Goal: Information Seeking & Learning: Learn about a topic

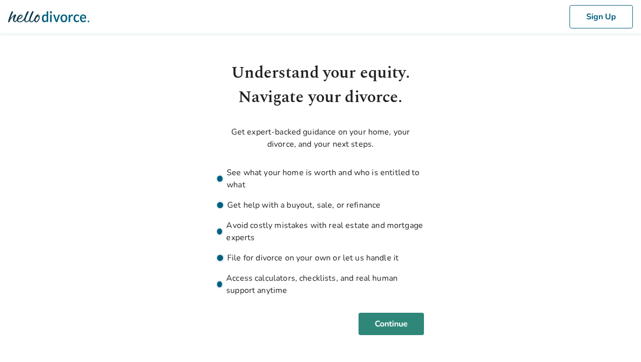
click at [378, 322] on button "Continue" at bounding box center [391, 324] width 65 height 22
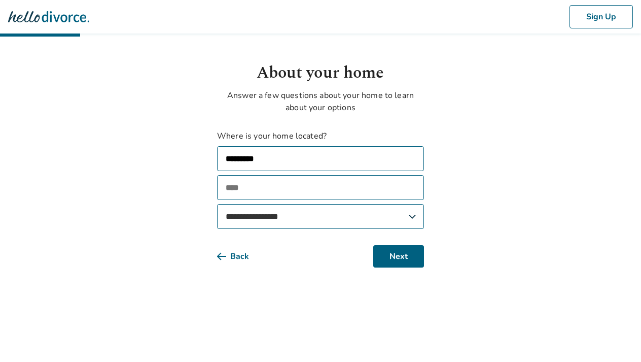
type input "**********"
type input "*******"
select select "**"
click at [388, 255] on button "Next" at bounding box center [398, 256] width 51 height 22
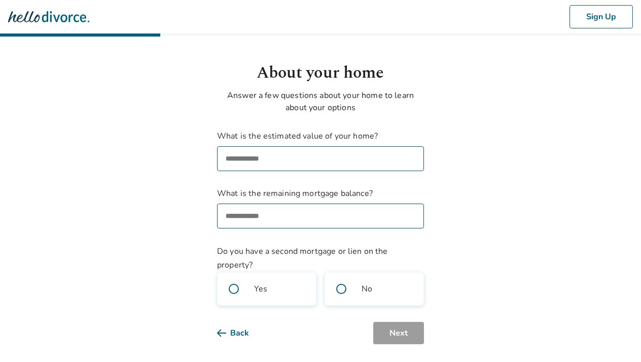
click at [274, 155] on input "What is the estimated value of your home?" at bounding box center [320, 158] width 207 height 25
type input "**"
type input "********"
click at [241, 224] on input "What is the remaining mortgage balance?" at bounding box center [320, 215] width 207 height 25
type input "********"
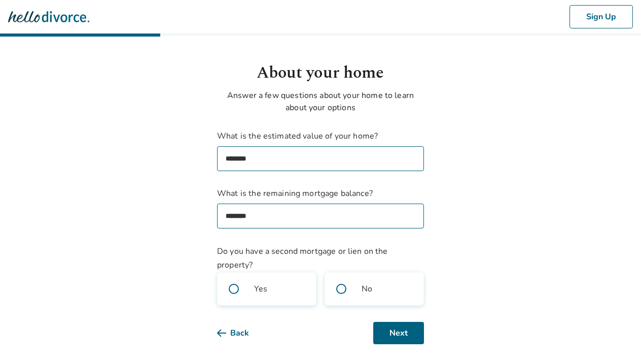
click at [343, 290] on span at bounding box center [341, 289] width 32 height 32
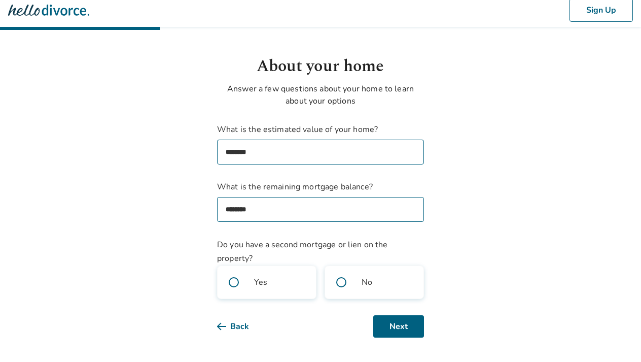
scroll to position [7, 0]
click at [394, 331] on button "Next" at bounding box center [398, 326] width 51 height 22
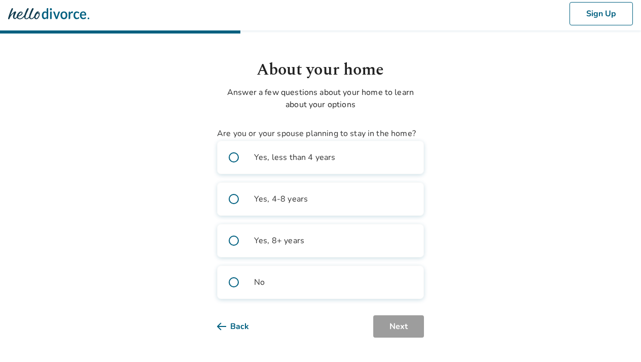
scroll to position [3, 0]
click at [232, 237] on span at bounding box center [234, 240] width 32 height 32
click at [394, 327] on button "Next" at bounding box center [398, 326] width 51 height 22
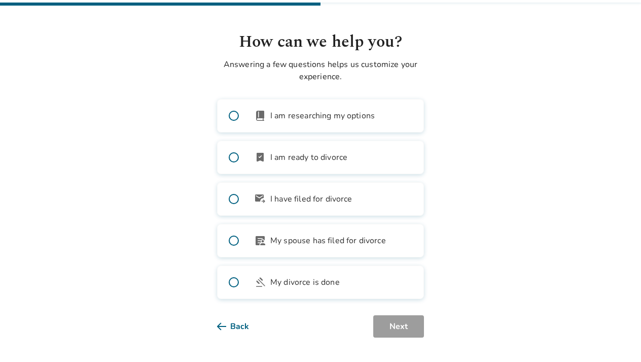
scroll to position [31, 0]
click at [234, 117] on span at bounding box center [234, 115] width 32 height 32
click at [400, 328] on button "Next" at bounding box center [398, 326] width 51 height 22
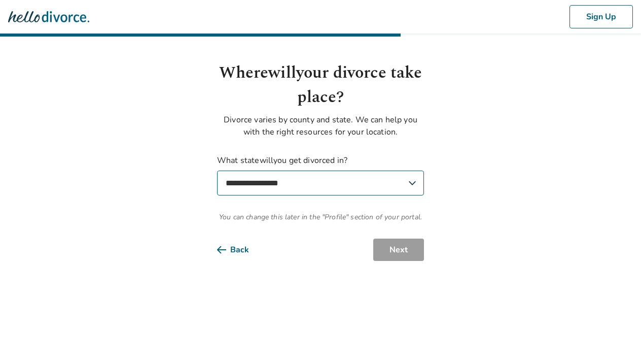
select select "**"
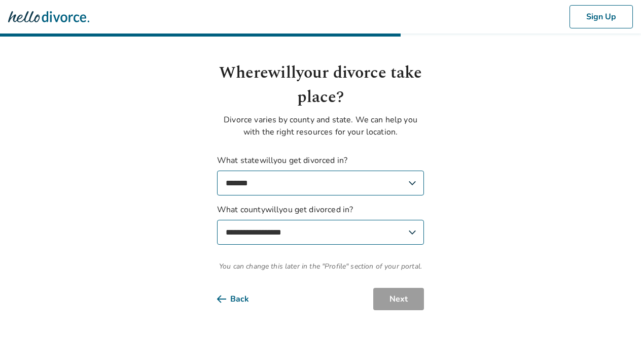
select select "*******"
click at [390, 300] on button "Next" at bounding box center [398, 299] width 51 height 22
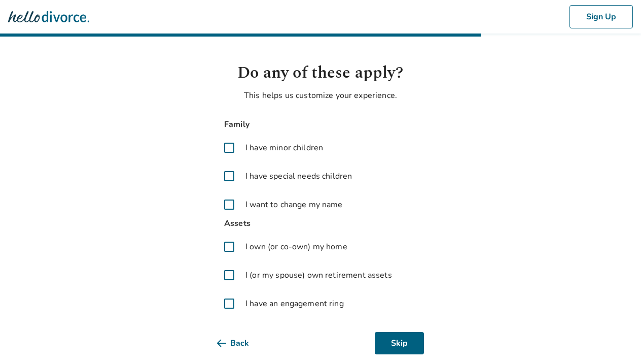
click at [227, 147] on span at bounding box center [229, 147] width 24 height 24
click at [228, 205] on span at bounding box center [229, 204] width 24 height 24
click at [229, 246] on span at bounding box center [229, 246] width 24 height 24
click at [228, 273] on span at bounding box center [229, 275] width 24 height 24
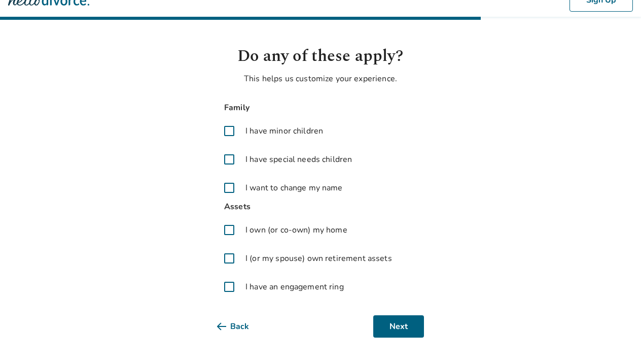
scroll to position [17, 0]
click at [227, 286] on span at bounding box center [229, 287] width 24 height 24
click at [409, 326] on button "Next" at bounding box center [398, 326] width 51 height 22
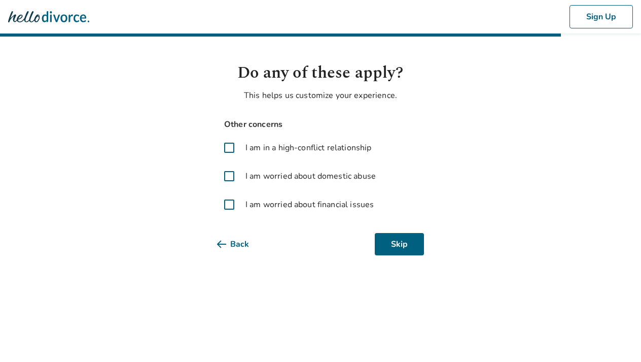
scroll to position [0, 0]
click at [229, 203] on span at bounding box center [229, 204] width 24 height 24
click at [409, 246] on button "Next" at bounding box center [398, 244] width 51 height 22
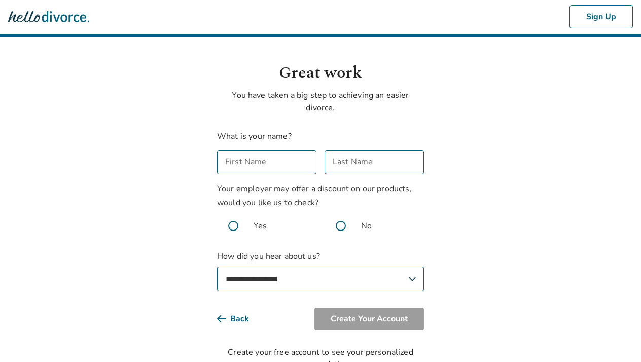
click at [341, 227] on span at bounding box center [341, 226] width 32 height 32
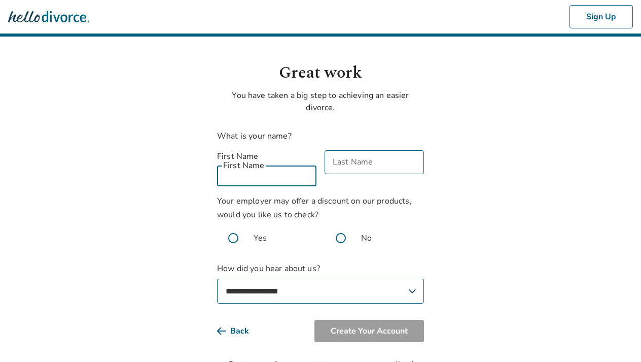
click at [280, 164] on input "First Name" at bounding box center [266, 174] width 99 height 24
type input "******"
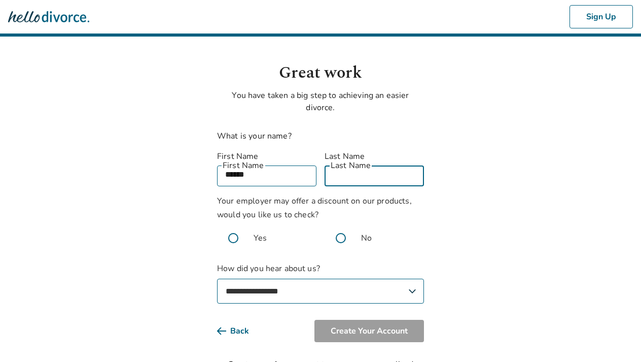
click at [367, 162] on input "Last Name" at bounding box center [374, 174] width 99 height 24
type input "****"
click at [429, 237] on div "**********" at bounding box center [320, 222] width 223 height 322
select select "**********"
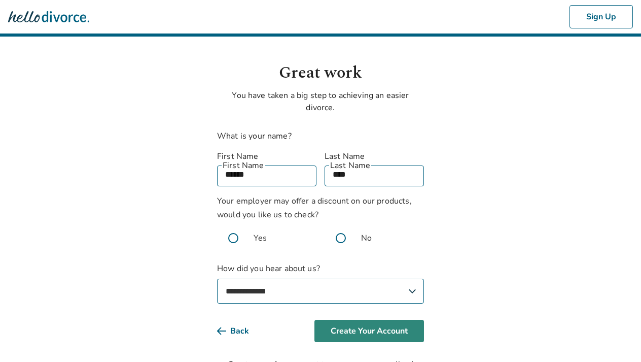
click at [362, 322] on button "Create Your Account" at bounding box center [370, 331] width 110 height 22
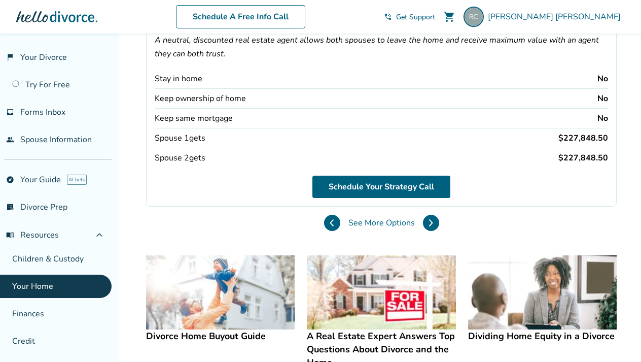
scroll to position [103, 0]
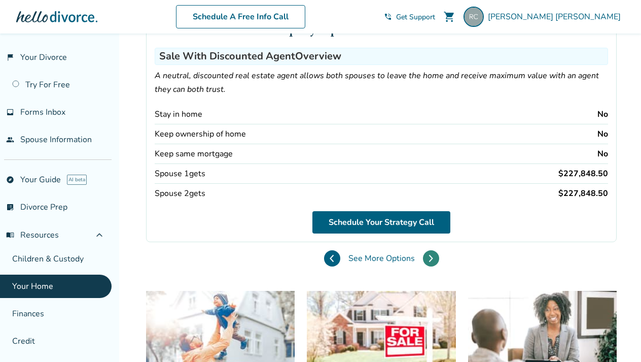
click at [429, 254] on icon at bounding box center [431, 258] width 5 height 8
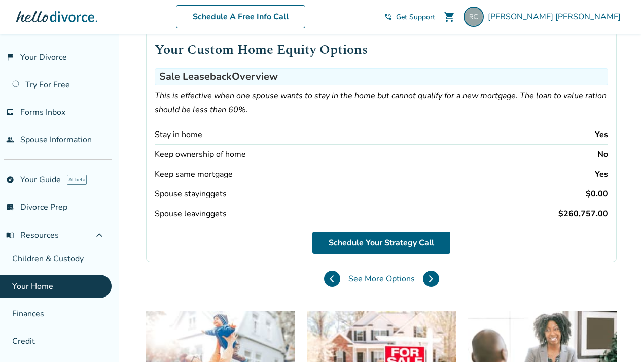
scroll to position [83, 0]
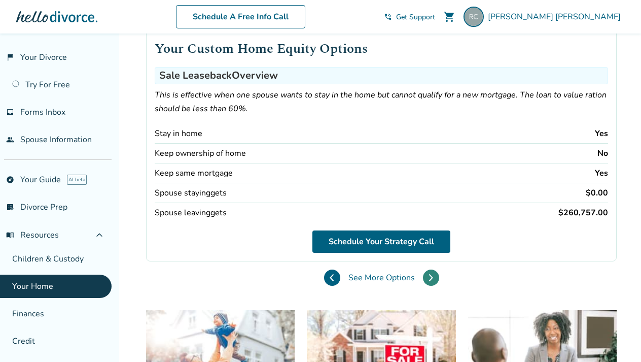
click at [429, 277] on icon at bounding box center [431, 278] width 5 height 8
click at [331, 279] on icon at bounding box center [332, 277] width 3 height 7
click at [430, 277] on icon at bounding box center [431, 277] width 3 height 7
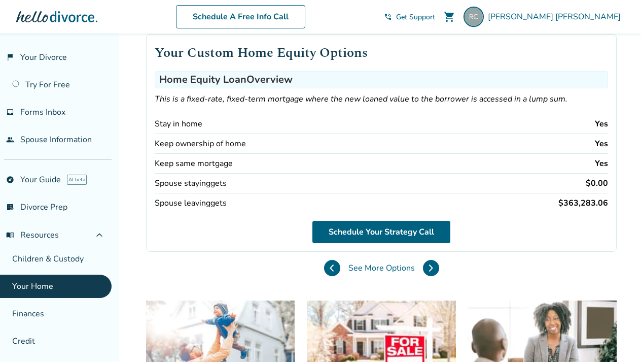
scroll to position [79, 0]
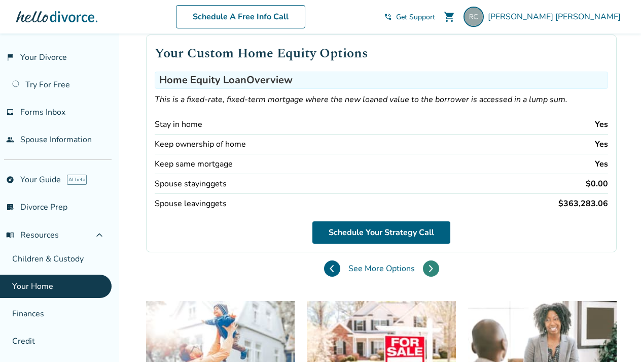
click at [430, 268] on icon at bounding box center [431, 268] width 3 height 7
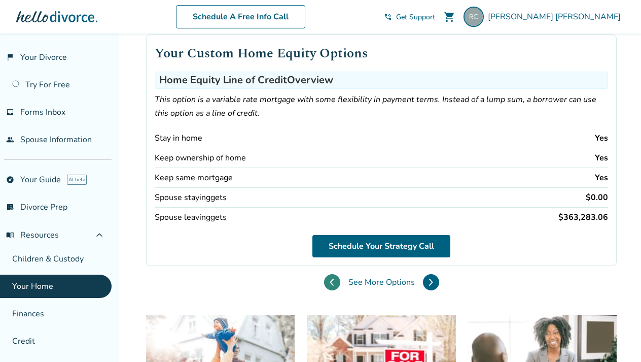
click at [330, 284] on icon at bounding box center [332, 282] width 5 height 8
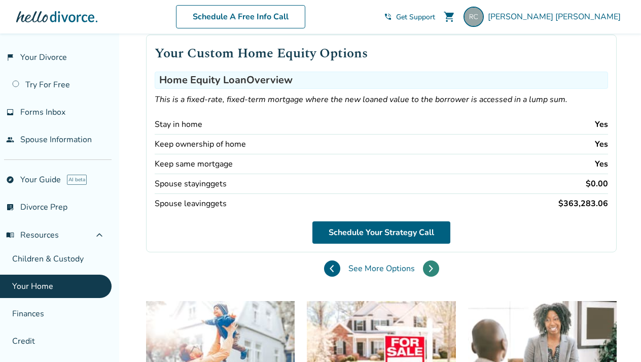
click at [429, 264] on icon at bounding box center [431, 268] width 5 height 8
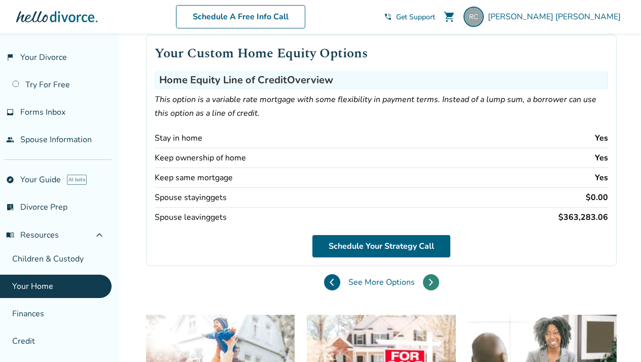
click at [429, 278] on icon at bounding box center [431, 282] width 5 height 8
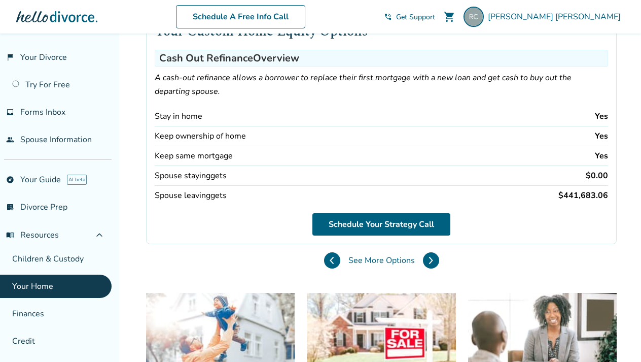
scroll to position [96, 0]
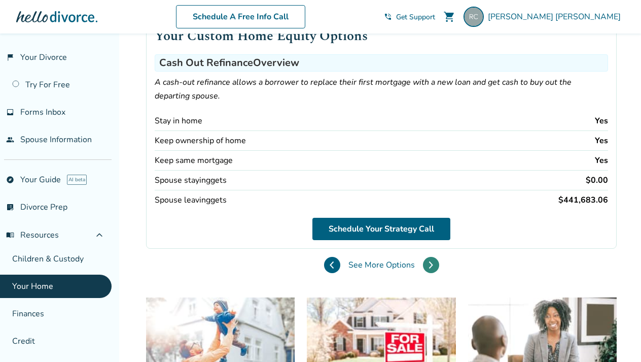
click at [423, 260] on button at bounding box center [431, 265] width 16 height 16
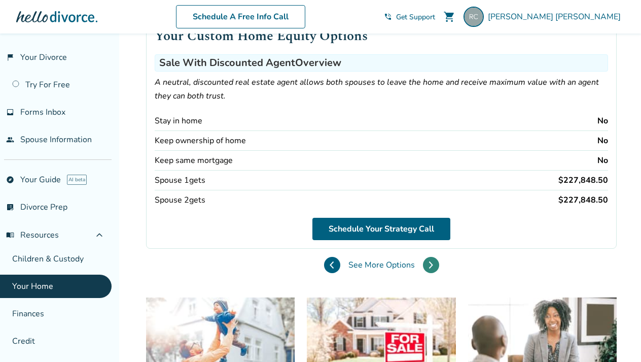
click at [423, 259] on button at bounding box center [431, 265] width 16 height 16
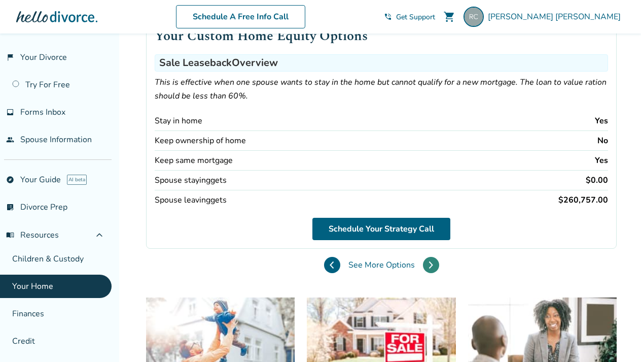
click at [423, 259] on button at bounding box center [431, 265] width 16 height 16
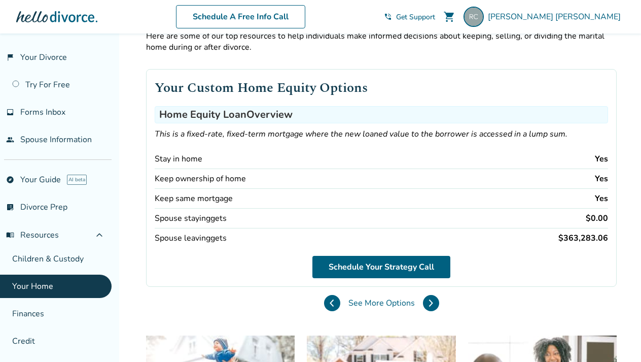
scroll to position [45, 0]
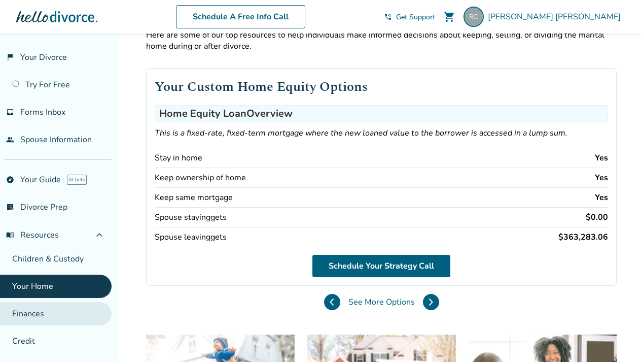
click at [39, 310] on link "Finances" at bounding box center [56, 313] width 112 height 23
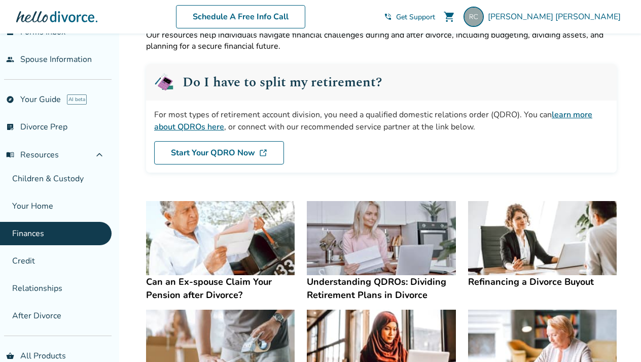
scroll to position [81, 0]
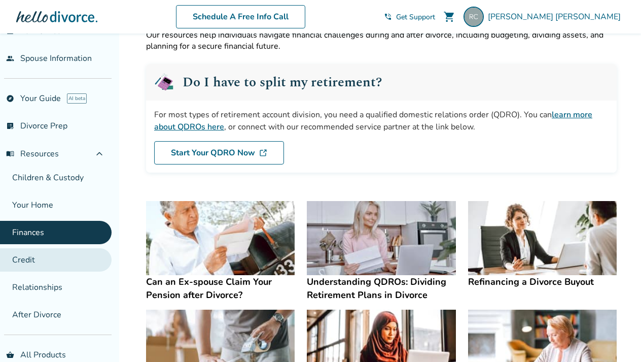
click at [28, 255] on link "Credit" at bounding box center [56, 259] width 112 height 23
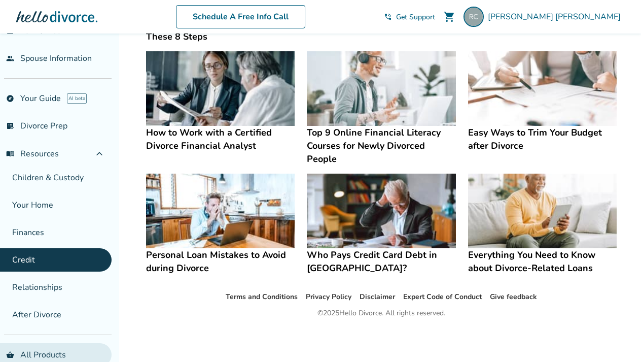
scroll to position [293, 0]
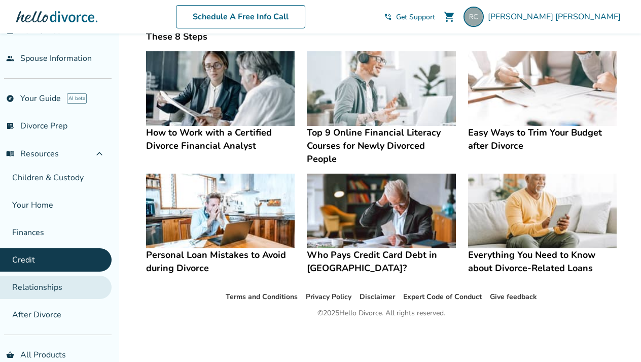
click at [35, 288] on link "Relationships" at bounding box center [56, 287] width 112 height 23
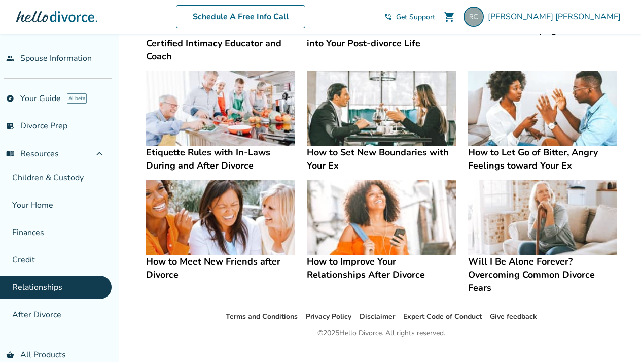
scroll to position [275, 0]
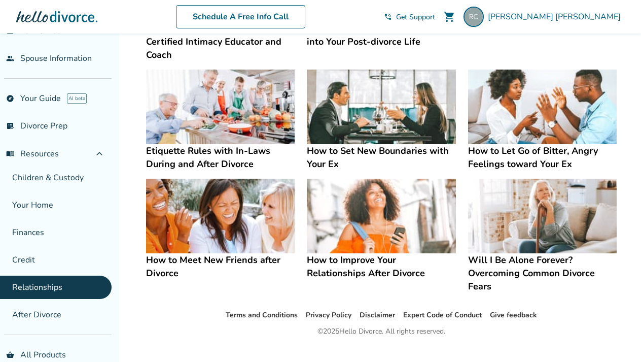
click at [333, 148] on h4 "How to Set New Boundaries with Your Ex" at bounding box center [381, 157] width 149 height 26
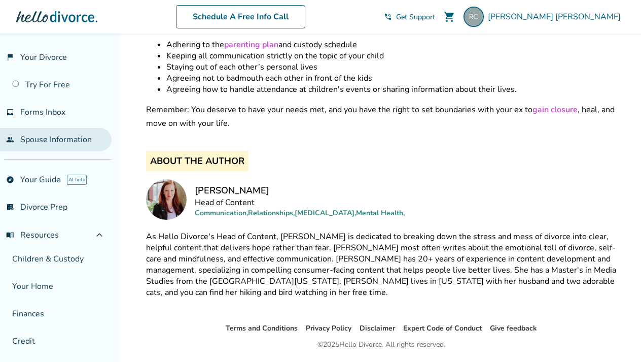
click at [38, 137] on link "people Spouse Information" at bounding box center [56, 139] width 112 height 23
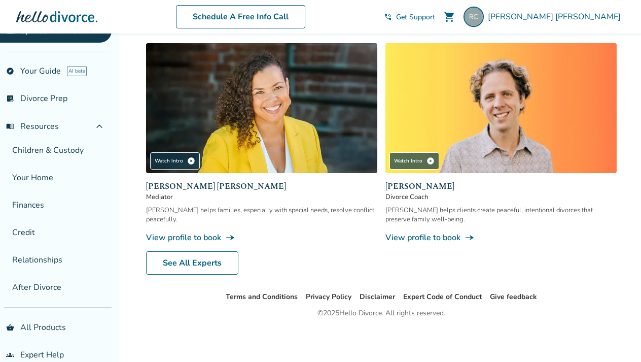
scroll to position [420, 0]
click at [46, 94] on link "list_alt_check Divorce Prep" at bounding box center [56, 98] width 112 height 23
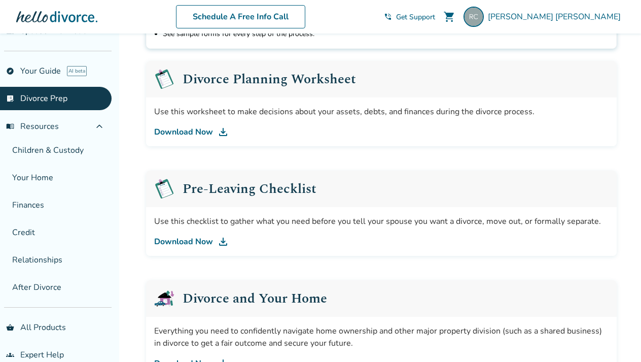
scroll to position [155, 0]
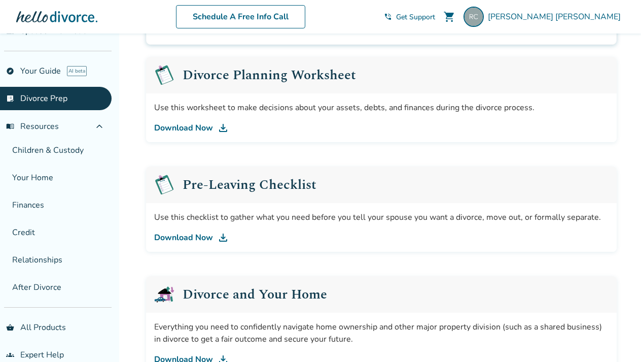
click at [174, 235] on link "Download Now" at bounding box center [381, 237] width 455 height 12
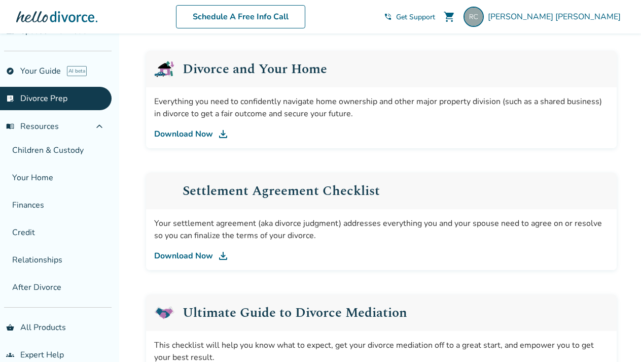
scroll to position [382, 0]
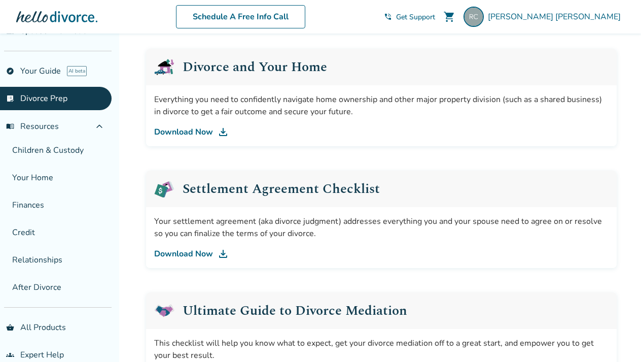
click at [200, 132] on link "Download Now" at bounding box center [381, 132] width 455 height 12
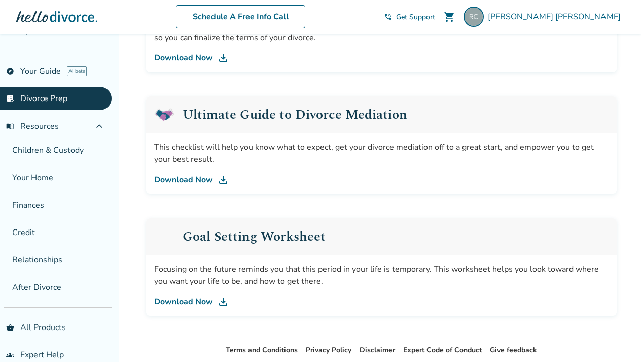
scroll to position [595, 0]
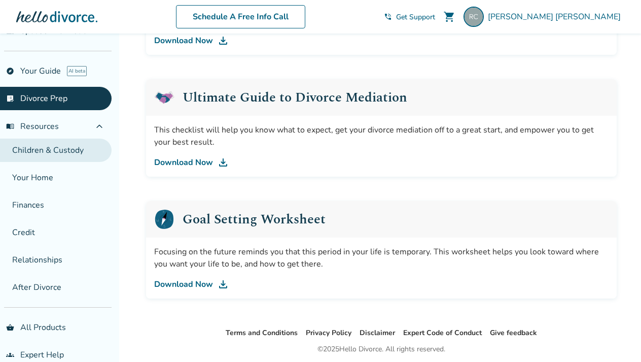
click at [73, 150] on link "Children & Custody" at bounding box center [56, 150] width 112 height 23
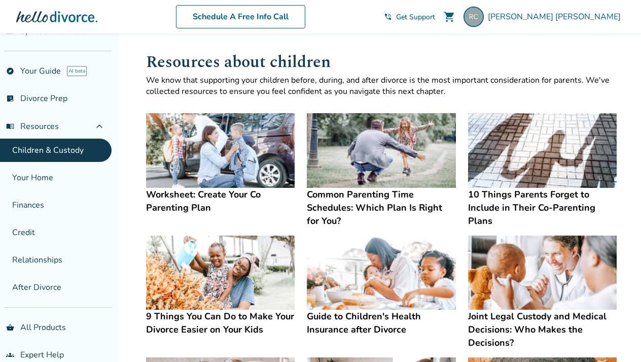
click at [167, 204] on h4 "Worksheet: Create Your Co Parenting Plan" at bounding box center [220, 201] width 149 height 26
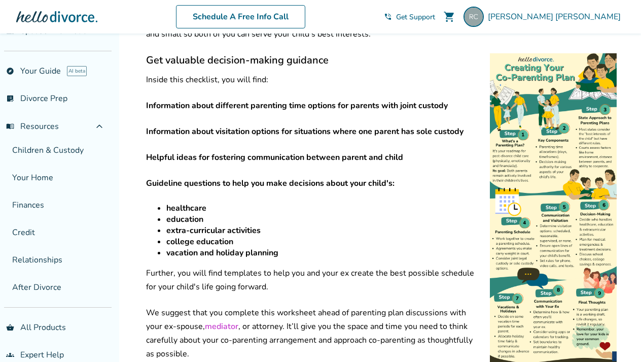
scroll to position [259, 0]
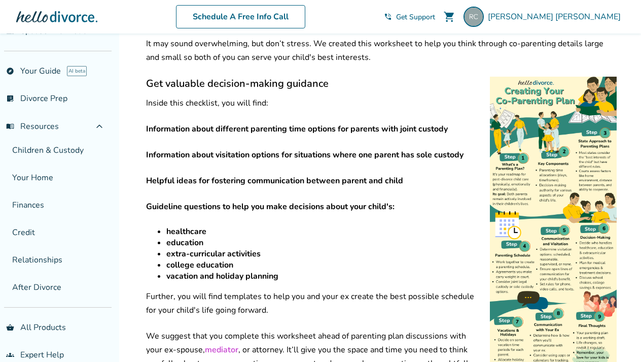
click at [557, 150] on img at bounding box center [553, 235] width 127 height 317
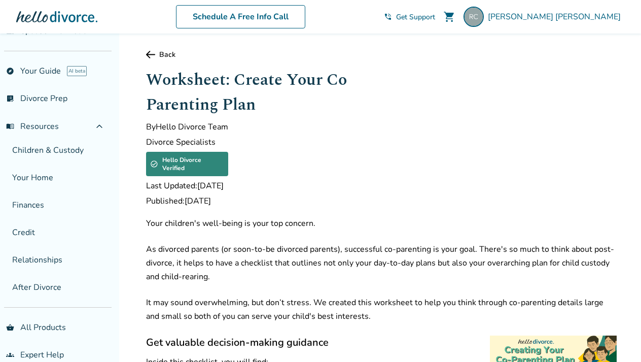
scroll to position [0, 0]
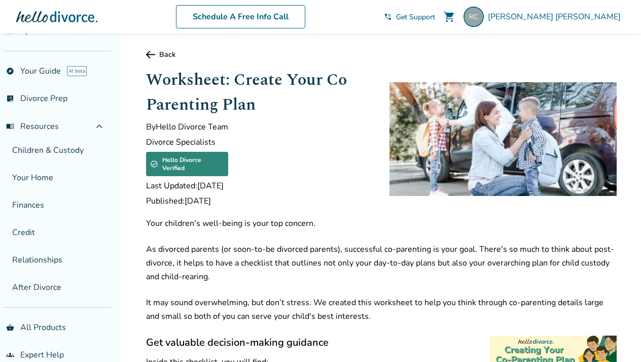
click at [157, 52] on link "Back" at bounding box center [381, 55] width 471 height 10
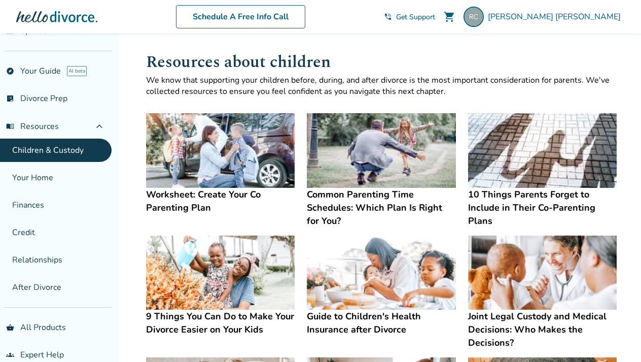
click at [411, 209] on h4 "Common Parenting Time Schedules: Which Plan Is Right for You?" at bounding box center [381, 208] width 149 height 40
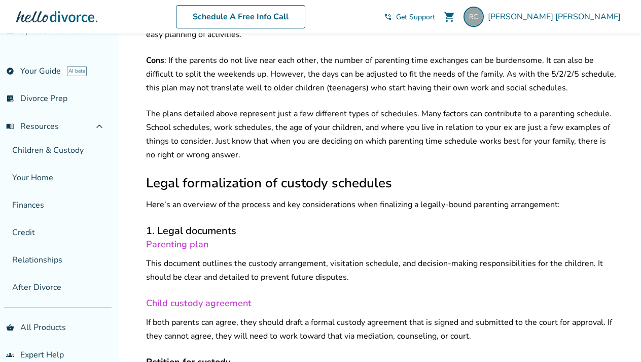
scroll to position [2380, 0]
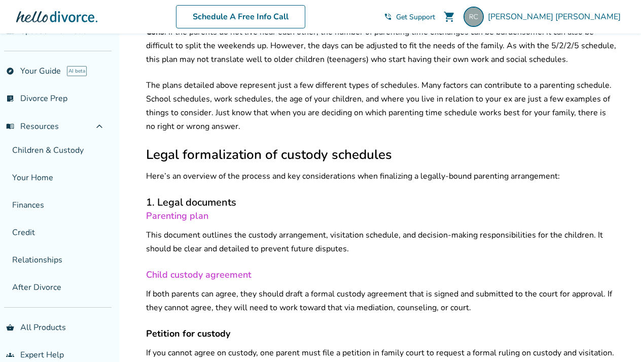
click at [164, 210] on link "Parenting plan" at bounding box center [177, 216] width 62 height 12
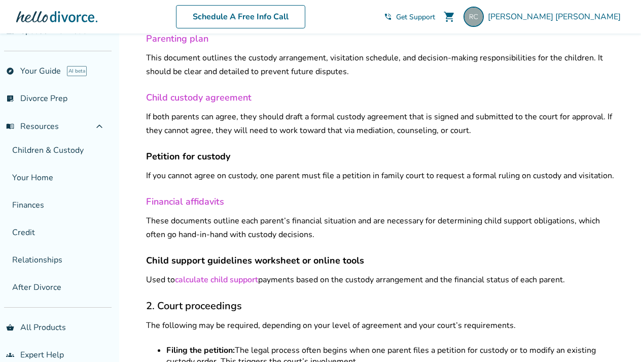
scroll to position [2560, 0]
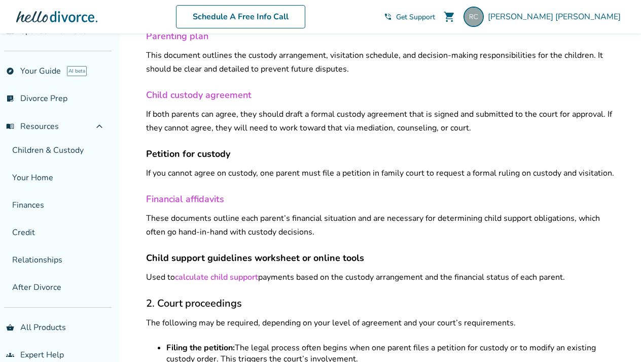
click at [205, 271] on link "calculate child support" at bounding box center [216, 276] width 83 height 11
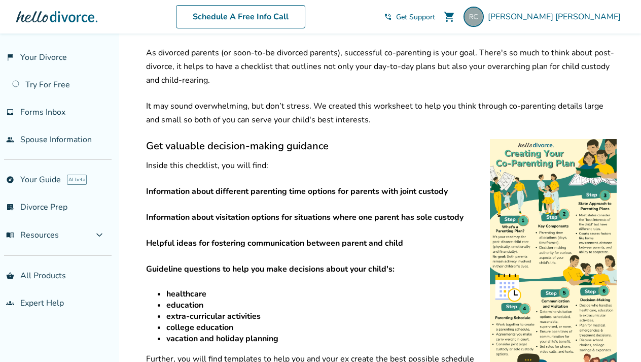
scroll to position [196, 0]
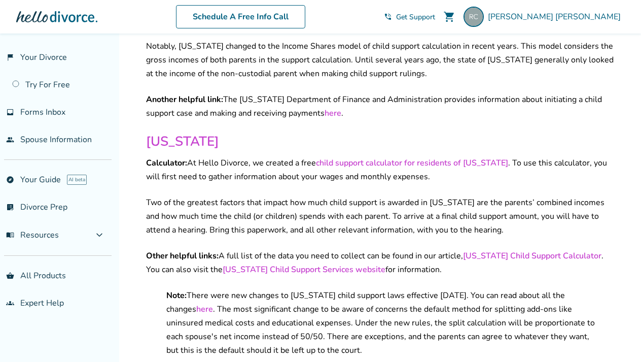
scroll to position [1031, 0]
click at [444, 157] on link "child support calculator for residents of California" at bounding box center [412, 162] width 192 height 11
